Goal: Go to known website: Access a specific website the user already knows

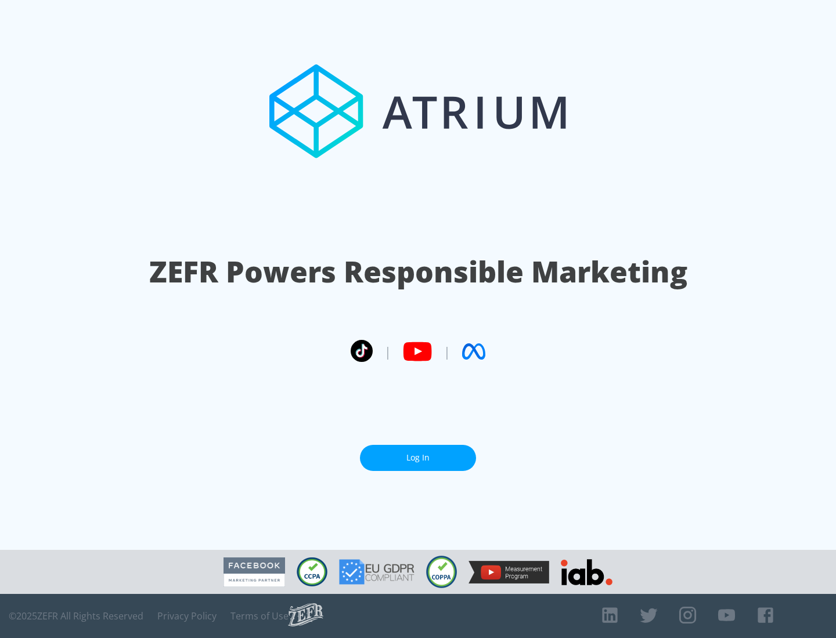
click at [418, 453] on link "Log In" at bounding box center [418, 458] width 116 height 26
